Goal: Information Seeking & Learning: Learn about a topic

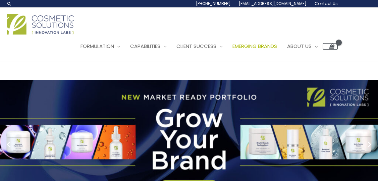
click at [270, 43] on span "Emerging Brands" at bounding box center [254, 46] width 45 height 7
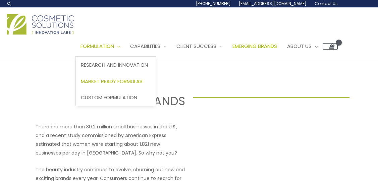
click at [112, 78] on span "Market Ready Formulas" at bounding box center [112, 81] width 62 height 7
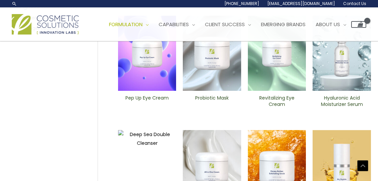
scroll to position [218, 0]
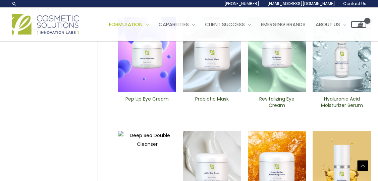
click at [147, 53] on img at bounding box center [147, 54] width 58 height 75
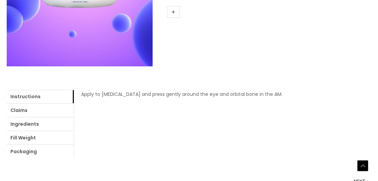
scroll to position [232, 0]
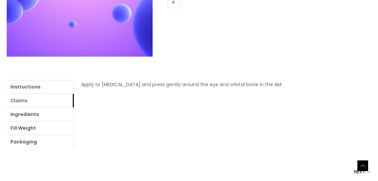
click at [23, 94] on link "Claims" at bounding box center [40, 100] width 67 height 13
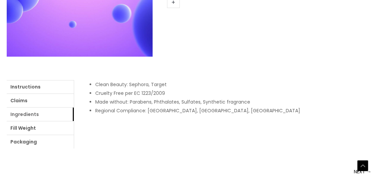
click at [21, 108] on link "Ingredients" at bounding box center [40, 114] width 67 height 13
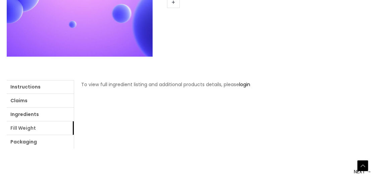
click at [19, 121] on link "Fill Weight" at bounding box center [40, 127] width 67 height 13
click at [21, 135] on link "Packaging" at bounding box center [40, 141] width 67 height 13
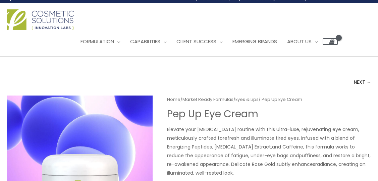
scroll to position [6, 0]
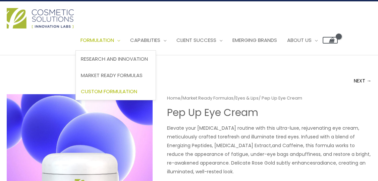
click at [112, 88] on span "Custom Formulation" at bounding box center [109, 91] width 56 height 7
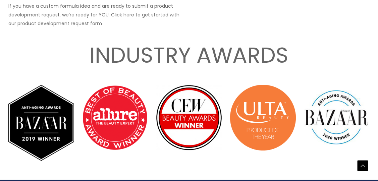
scroll to position [1073, 0]
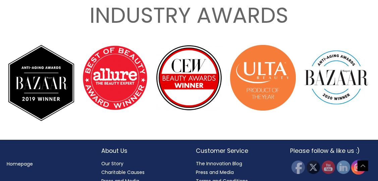
click at [354, 160] on img at bounding box center [358, 167] width 15 height 15
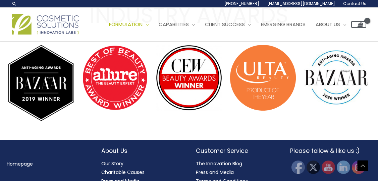
scroll to position [0, 0]
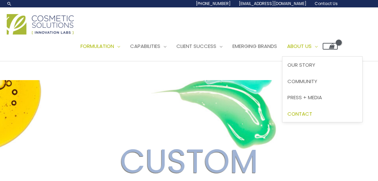
click at [312, 110] on span "Contact" at bounding box center [299, 113] width 25 height 7
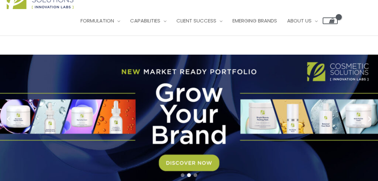
scroll to position [27, 0]
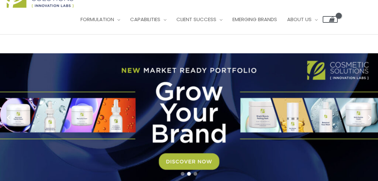
click at [188, 148] on link "2 / 3" at bounding box center [189, 117] width 378 height 128
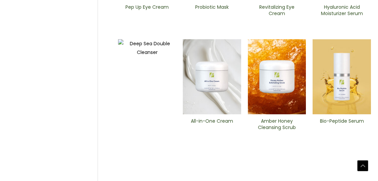
scroll to position [312, 0]
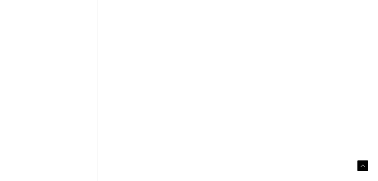
scroll to position [289, 0]
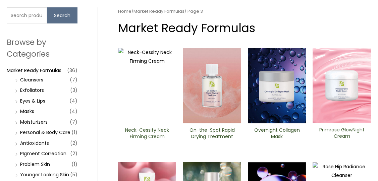
scroll to position [76, 0]
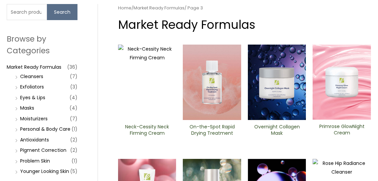
click at [221, 72] on img at bounding box center [212, 82] width 58 height 75
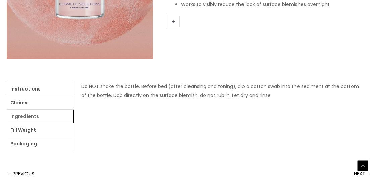
scroll to position [235, 0]
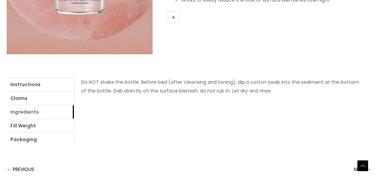
click at [31, 105] on link "Ingredients" at bounding box center [40, 111] width 67 height 13
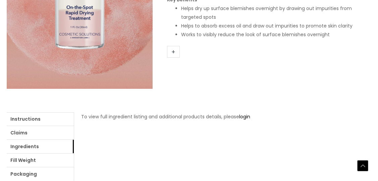
scroll to position [203, 0]
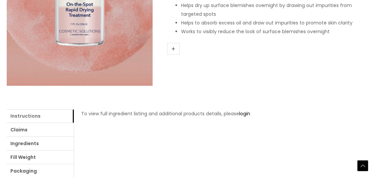
click at [24, 109] on link "Instructions" at bounding box center [40, 115] width 67 height 13
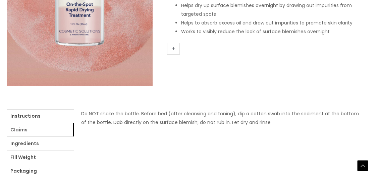
click at [22, 123] on link "Claims" at bounding box center [40, 129] width 67 height 13
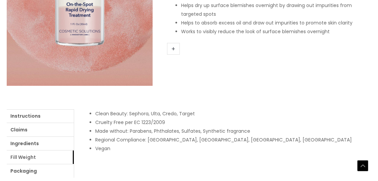
click at [24, 151] on link "Fill Weight" at bounding box center [40, 157] width 67 height 13
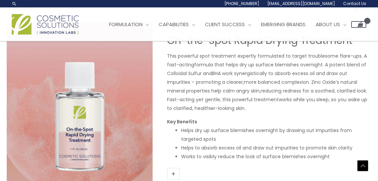
scroll to position [47, 0]
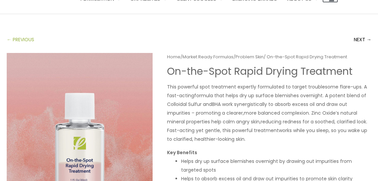
click at [11, 33] on link "← PREVIOUS" at bounding box center [20, 39] width 27 height 13
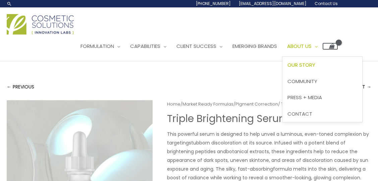
click at [314, 61] on span "Our Story" at bounding box center [301, 64] width 28 height 7
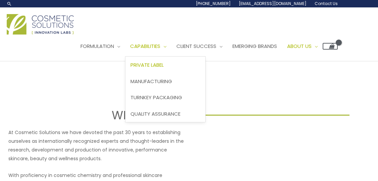
click at [158, 61] on span "Private Label" at bounding box center [146, 64] width 33 height 7
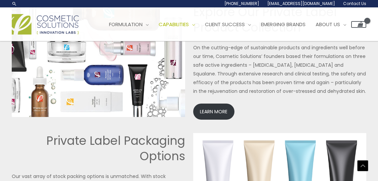
scroll to position [1425, 0]
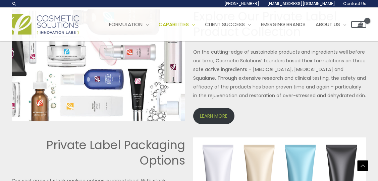
click at [204, 108] on link "LEARN MORE" at bounding box center [213, 116] width 41 height 16
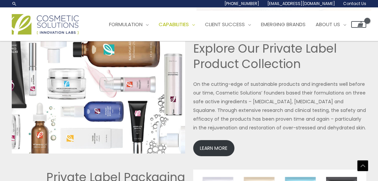
scroll to position [1391, 0]
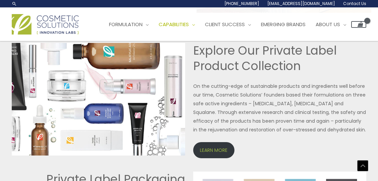
click at [220, 142] on link "LEARN MORE" at bounding box center [213, 150] width 41 height 16
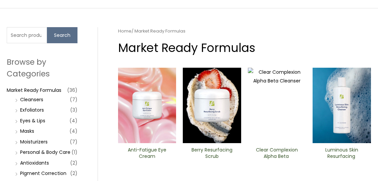
scroll to position [81, 0]
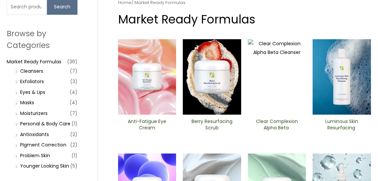
click at [18, 119] on li "Personal & Body Care (1)" at bounding box center [45, 123] width 64 height 9
click at [21, 120] on link "Personal & Body Care" at bounding box center [45, 123] width 50 height 7
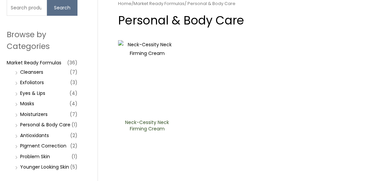
scroll to position [43, 0]
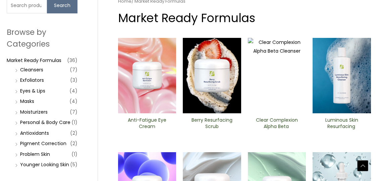
scroll to position [128, 0]
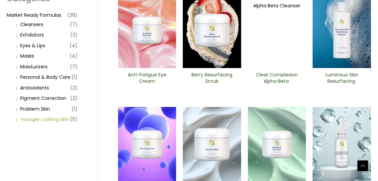
click at [50, 116] on link "Younger Looking Skin" at bounding box center [44, 119] width 49 height 7
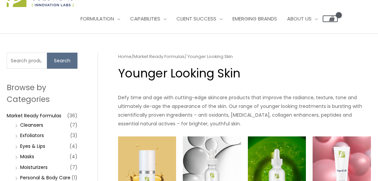
scroll to position [40, 0]
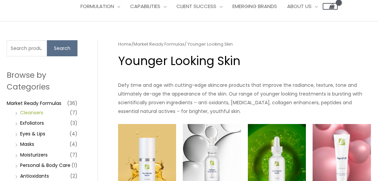
click at [37, 109] on link "Cleansers" at bounding box center [31, 112] width 23 height 7
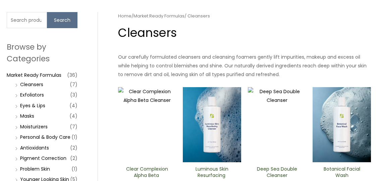
scroll to position [67, 0]
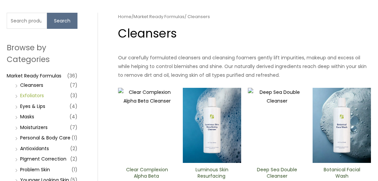
click at [39, 92] on link "Exfoliators" at bounding box center [32, 95] width 24 height 7
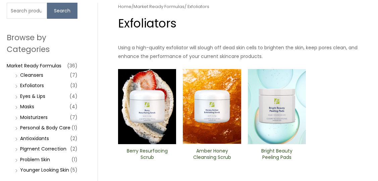
scroll to position [84, 0]
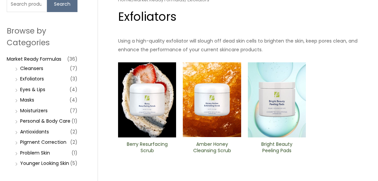
click at [268, 84] on img at bounding box center [277, 99] width 58 height 75
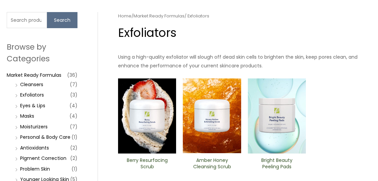
scroll to position [65, 0]
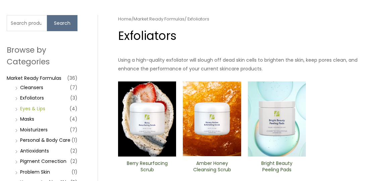
click at [41, 105] on link "Eyes & Lips" at bounding box center [32, 108] width 25 height 7
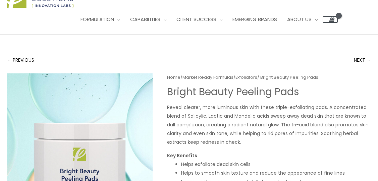
scroll to position [26, 0]
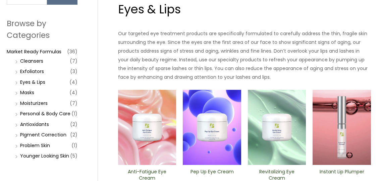
scroll to position [100, 0]
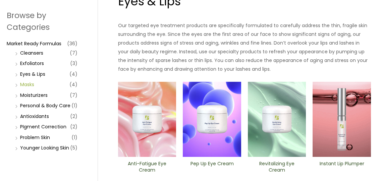
click at [32, 81] on link "Masks" at bounding box center [27, 84] width 14 height 7
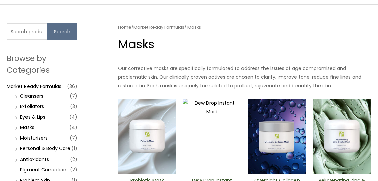
scroll to position [82, 0]
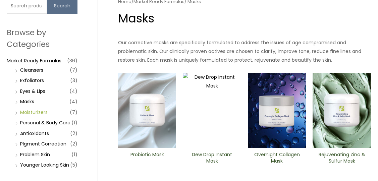
click at [30, 109] on link "Moisturizers" at bounding box center [33, 112] width 27 height 7
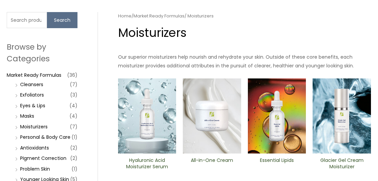
scroll to position [68, 0]
click at [32, 145] on link "Antioxidants" at bounding box center [34, 148] width 29 height 7
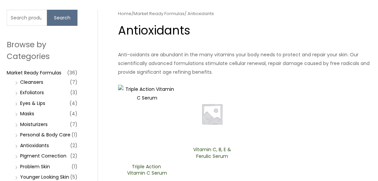
scroll to position [85, 0]
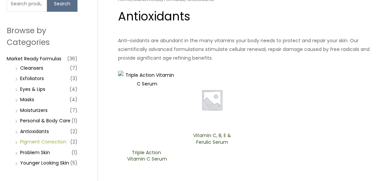
click at [34, 138] on link "PIgment Correction" at bounding box center [43, 141] width 46 height 7
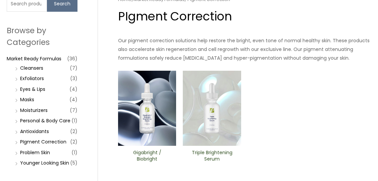
scroll to position [116, 0]
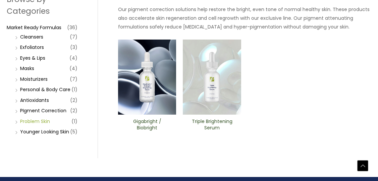
click at [36, 118] on link "Problem Skin" at bounding box center [35, 121] width 30 height 7
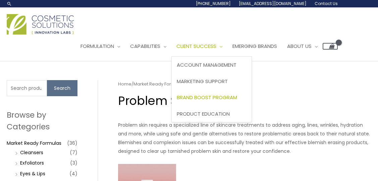
click at [213, 90] on link "Brand Boost Program" at bounding box center [212, 98] width 80 height 16
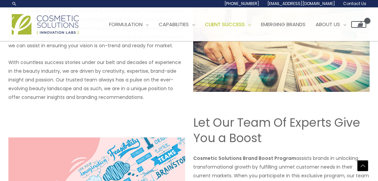
scroll to position [802, 0]
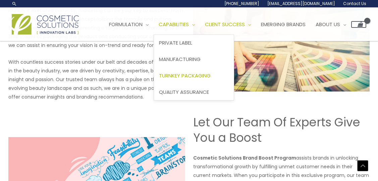
click at [187, 75] on span "Turnkey Packaging" at bounding box center [185, 75] width 52 height 7
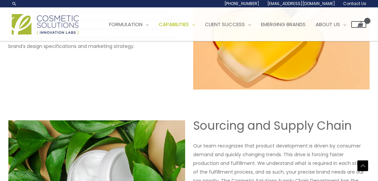
scroll to position [408, 0]
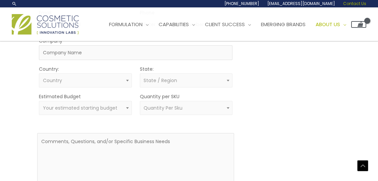
scroll to position [241, 0]
click at [118, 106] on span "Your estimated starting budget" at bounding box center [85, 109] width 85 height 6
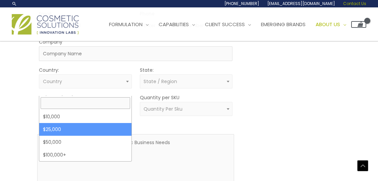
click at [290, 128] on div "MOQ TRIGGER STEP 2 TRIGGER" at bounding box center [291, 92] width 98 height 223
